Goal: Find specific page/section: Find specific page/section

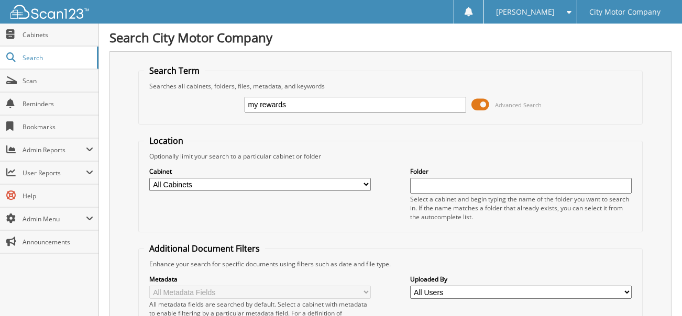
type input "my rewards"
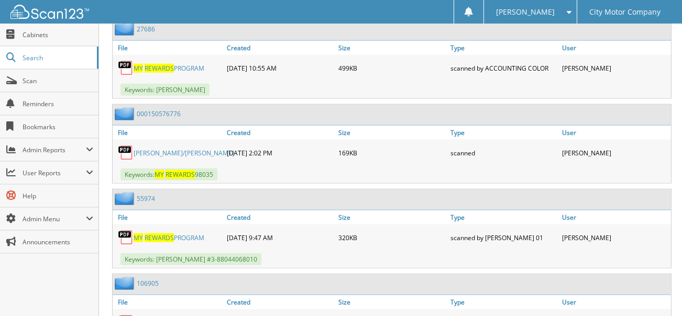
scroll to position [3248, 0]
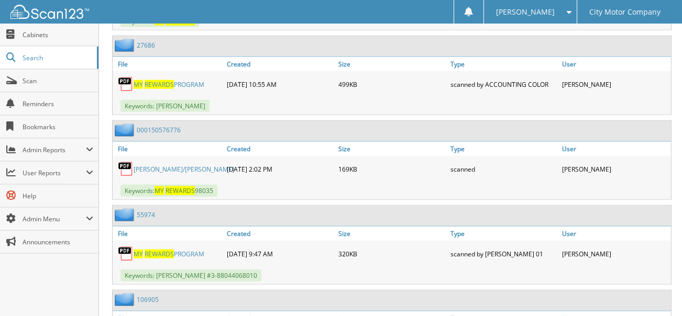
click at [154, 165] on link "[PERSON_NAME]/[PERSON_NAME]" at bounding box center [184, 169] width 101 height 9
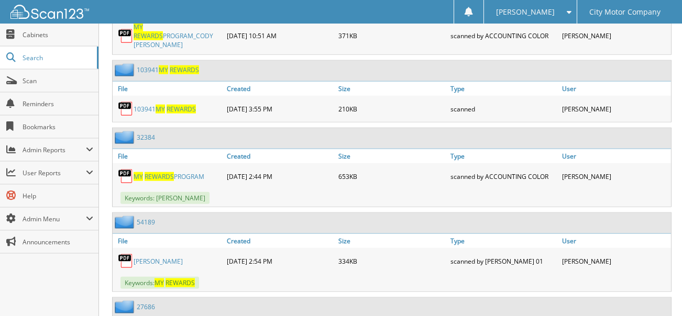
scroll to position [2725, 0]
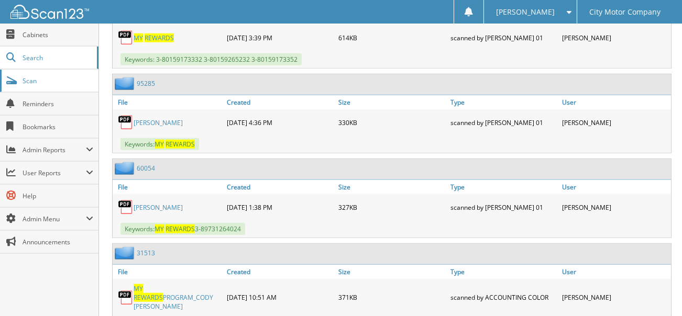
click at [19, 81] on link "Scan" at bounding box center [49, 81] width 99 height 23
